Goal: Check status: Check status

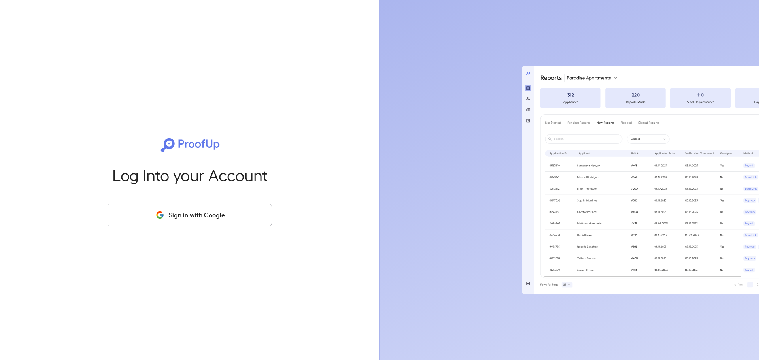
click at [231, 217] on button "Sign in with Google" at bounding box center [190, 215] width 164 height 23
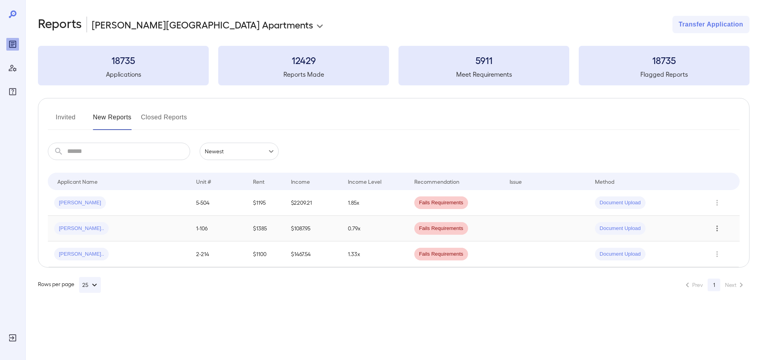
click at [716, 224] on icon "Row Actions" at bounding box center [717, 228] width 9 height 9
click at [717, 255] on li "View Report" at bounding box center [721, 257] width 62 height 13
click at [717, 228] on icon "Row Actions" at bounding box center [717, 229] width 2 height 6
click at [724, 259] on li "View Report" at bounding box center [721, 257] width 62 height 13
click at [489, 228] on td "Fails Requirements" at bounding box center [455, 229] width 95 height 26
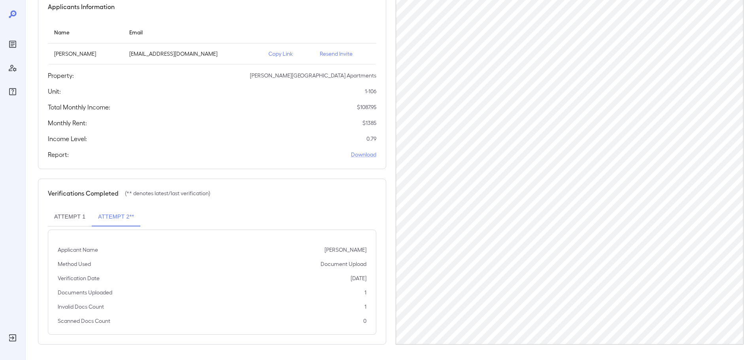
scroll to position [79, 0]
click at [68, 221] on button "Attempt 1" at bounding box center [70, 216] width 44 height 19
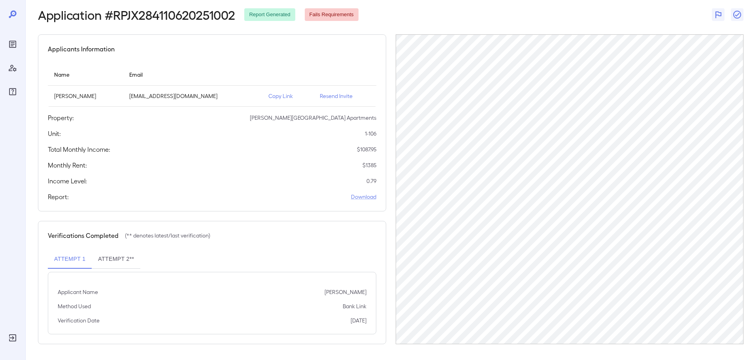
scroll to position [37, 0]
drag, startPoint x: 344, startPoint y: 307, endPoint x: 379, endPoint y: 311, distance: 35.1
click at [379, 311] on div "Verifications Completed (** denotes latest/last verification) Attempt 1 Attempt…" at bounding box center [212, 282] width 348 height 123
click at [380, 262] on div "Verifications Completed (** denotes latest/last verification) Attempt 1 Attempt…" at bounding box center [212, 282] width 348 height 123
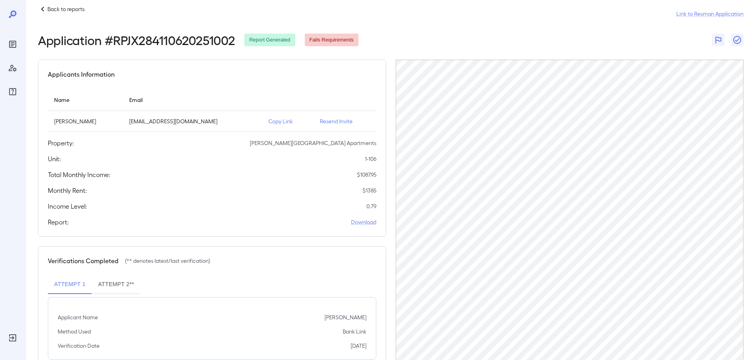
scroll to position [0, 0]
